Goal: Complete application form

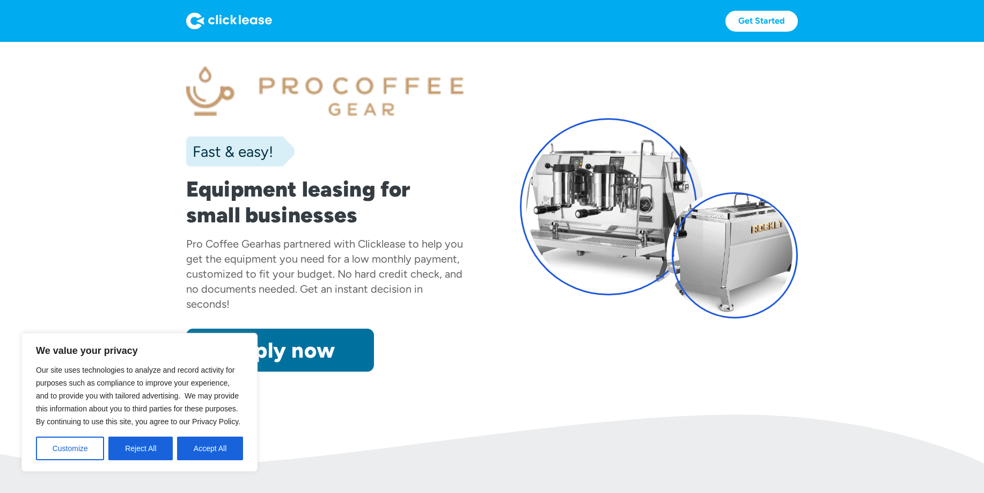
click at [344, 349] on link "Apply now" at bounding box center [280, 349] width 188 height 43
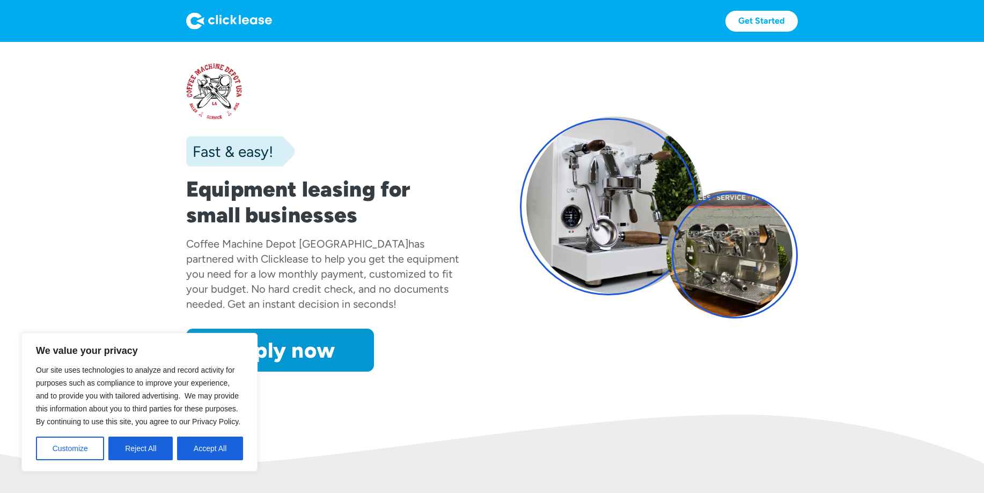
click at [211, 79] on div at bounding box center [325, 91] width 278 height 56
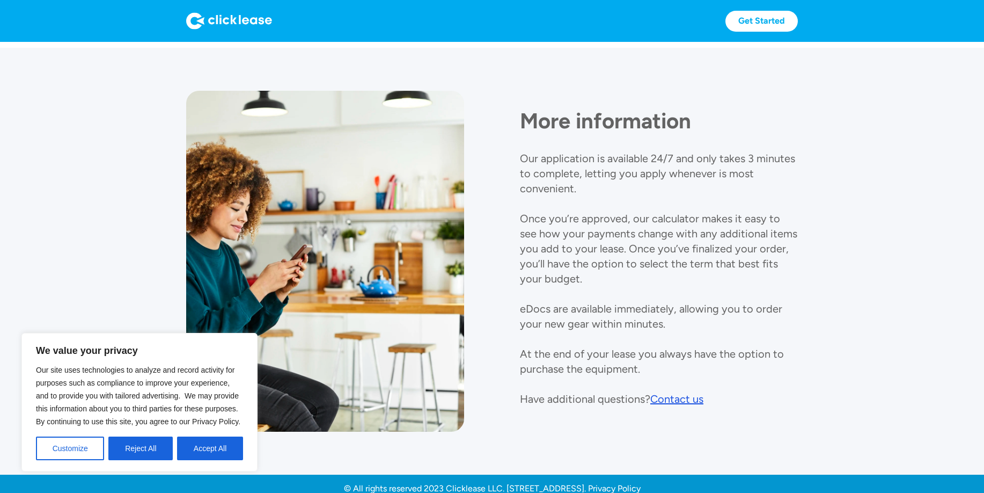
scroll to position [1135, 0]
